Goal: Task Accomplishment & Management: Use online tool/utility

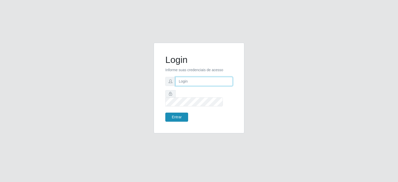
type input "[EMAIL_ADDRESS][DOMAIN_NAME]"
click at [179, 113] on button "Entrar" at bounding box center [176, 117] width 23 height 9
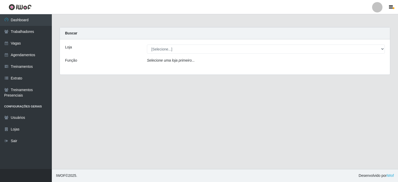
click at [170, 60] on icon "Selecione uma loja primeiro..." at bounding box center [171, 60] width 48 height 4
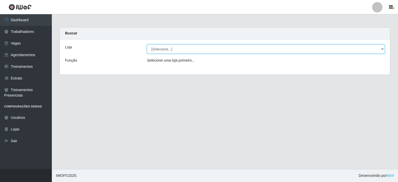
click at [169, 51] on select "[Selecione...] Preço Bom Supermercado" at bounding box center [266, 49] width 238 height 9
select select "387"
click at [147, 45] on select "[Selecione...] Preço Bom Supermercado" at bounding box center [266, 49] width 238 height 9
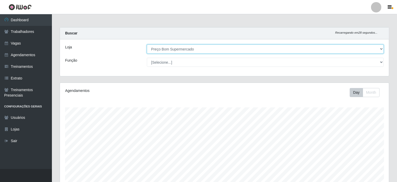
scroll to position [115, 0]
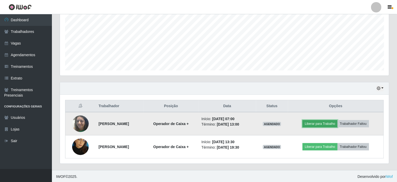
click at [327, 122] on button "Liberar para Trabalho" at bounding box center [319, 123] width 35 height 7
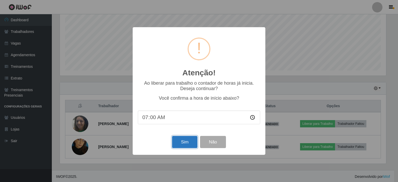
click at [187, 143] on button "Sim" at bounding box center [184, 142] width 25 height 12
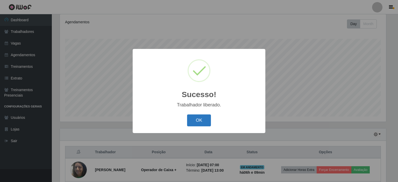
click at [199, 119] on button "OK" at bounding box center [199, 121] width 24 height 12
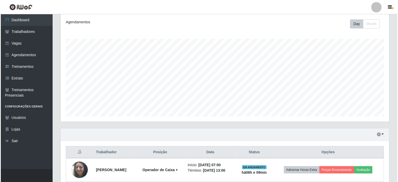
scroll to position [115, 0]
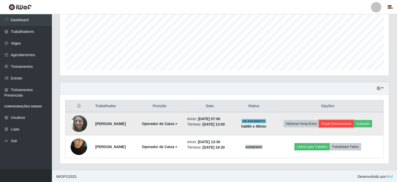
click at [343, 123] on button "Forçar Encerramento" at bounding box center [336, 123] width 35 height 7
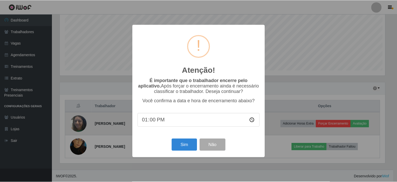
scroll to position [108, 327]
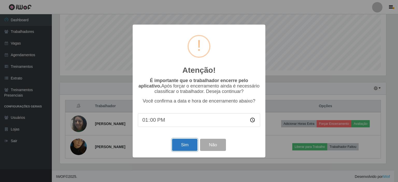
click at [190, 145] on button "Sim" at bounding box center [184, 145] width 25 height 12
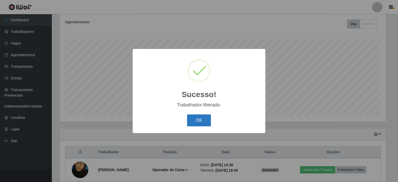
click at [206, 120] on button "OK" at bounding box center [199, 121] width 24 height 12
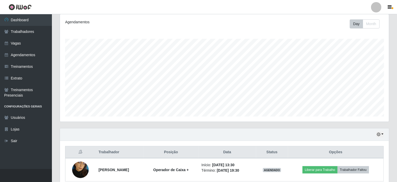
scroll to position [92, 0]
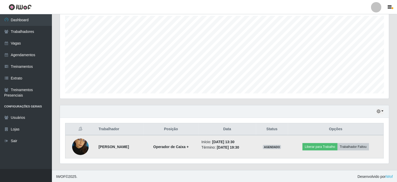
click at [81, 144] on img at bounding box center [80, 147] width 17 height 30
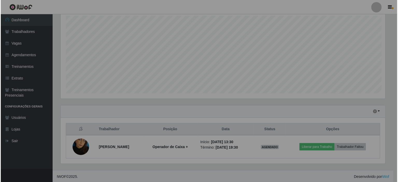
scroll to position [108, 329]
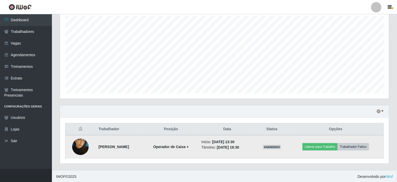
click at [81, 145] on img at bounding box center [80, 147] width 17 height 30
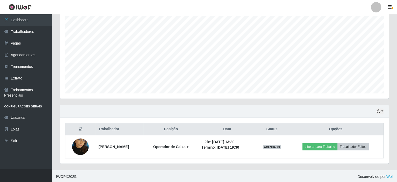
click at [161, 110] on div "Hoje 1 dia 3 dias 1 Semana Não encerrados" at bounding box center [224, 112] width 329 height 12
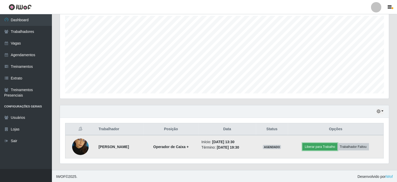
click at [314, 147] on button "Liberar para Trabalho" at bounding box center [319, 146] width 35 height 7
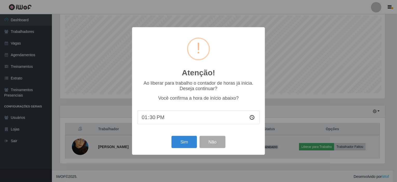
scroll to position [108, 327]
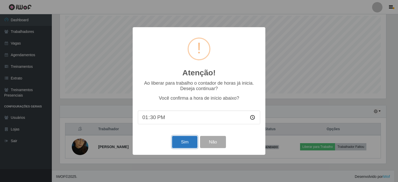
click at [183, 143] on button "Sim" at bounding box center [184, 142] width 25 height 12
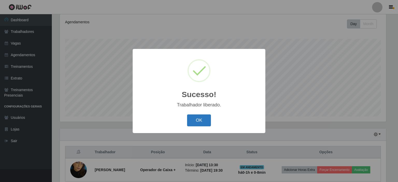
click at [199, 123] on button "OK" at bounding box center [199, 121] width 24 height 12
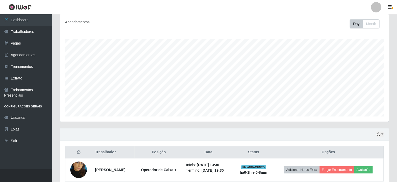
scroll to position [92, 0]
